Goal: Task Accomplishment & Management: Manage account settings

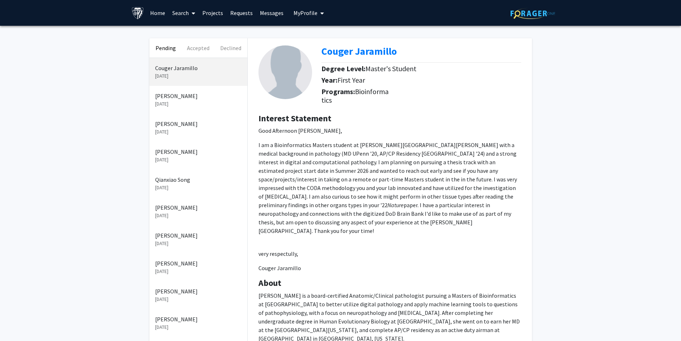
click at [209, 13] on link "Projects" at bounding box center [213, 12] width 28 height 25
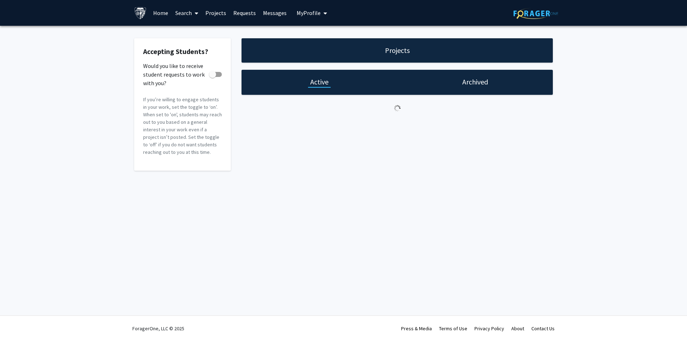
checkbox input "true"
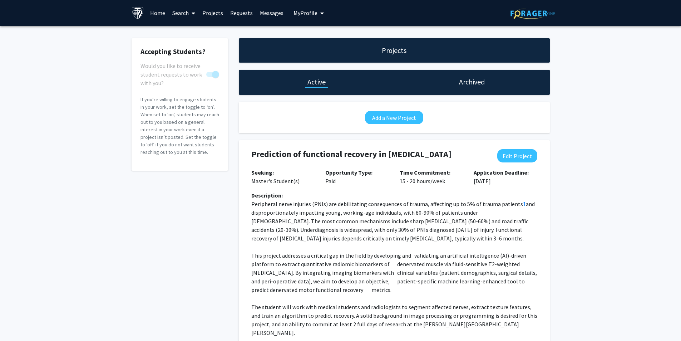
click at [497, 85] on div "Archived" at bounding box center [472, 82] width 156 height 25
